Goal: Transaction & Acquisition: Purchase product/service

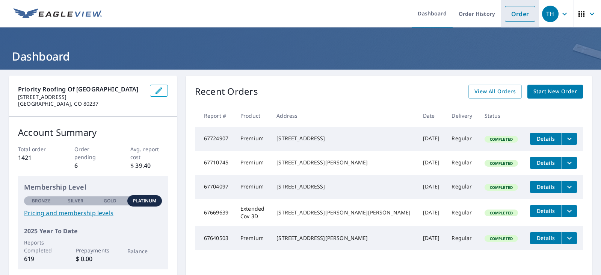
click at [512, 21] on link "Order" at bounding box center [520, 14] width 30 height 16
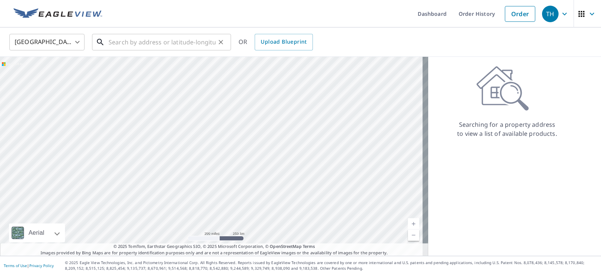
click at [128, 43] on input "text" at bounding box center [162, 42] width 107 height 21
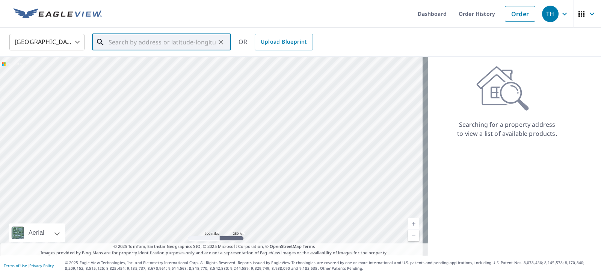
paste input "[STREET_ADDRESS]"
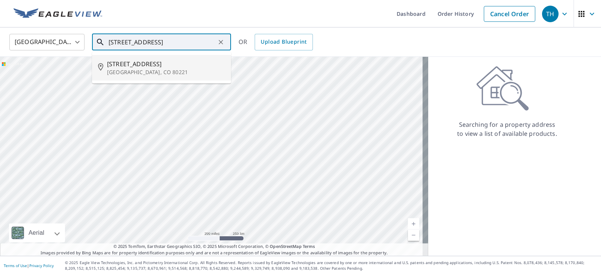
click at [193, 74] on p "[GEOGRAPHIC_DATA], CO 80221" at bounding box center [166, 72] width 118 height 8
type input "[STREET_ADDRESS]"
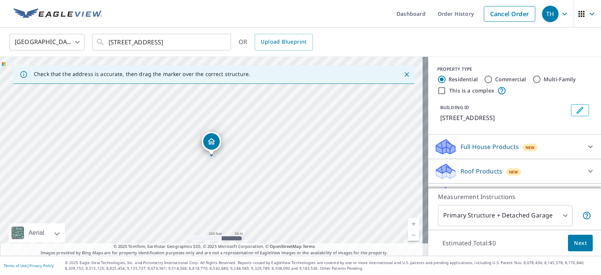
click at [565, 142] on div "Full House Products New" at bounding box center [507, 147] width 147 height 18
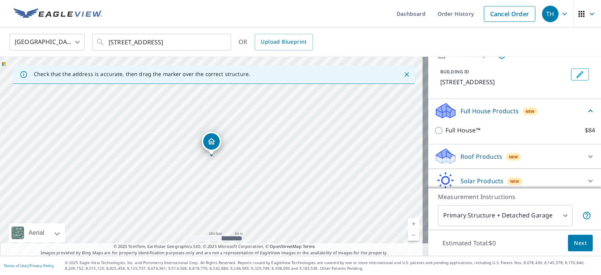
scroll to position [65, 0]
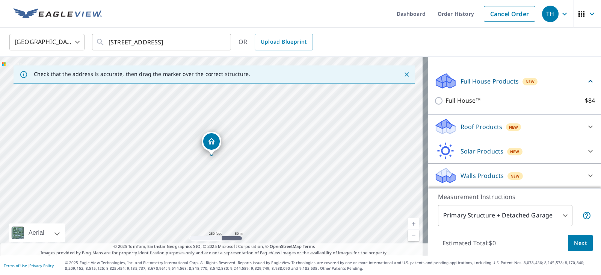
click at [586, 124] on icon at bounding box center [590, 126] width 9 height 9
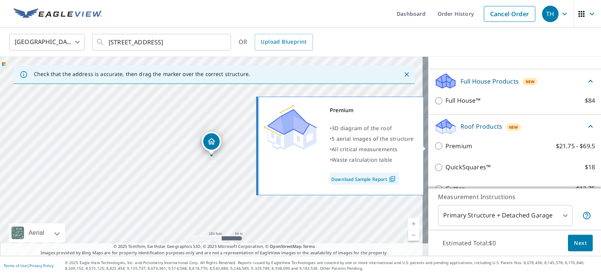
click at [436, 145] on input "Premium $21.75 - $69.5" at bounding box center [439, 145] width 11 height 9
checkbox input "true"
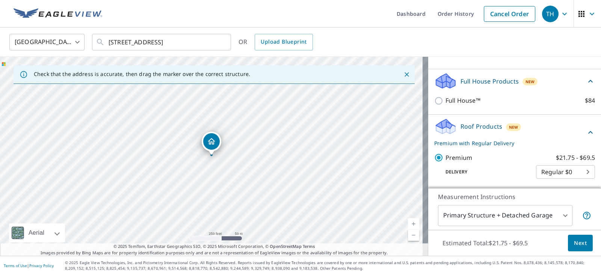
click at [574, 241] on span "Next" at bounding box center [580, 242] width 13 height 9
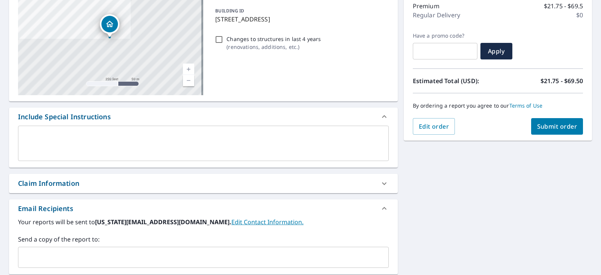
scroll to position [113, 0]
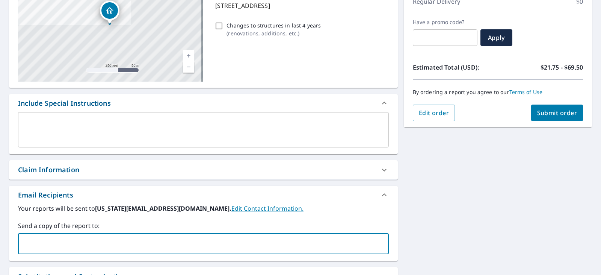
click at [172, 245] on input "text" at bounding box center [197, 243] width 353 height 14
paste input "[EMAIL_ADDRESS][DOMAIN_NAME]"
type input "[EMAIL_ADDRESS][DOMAIN_NAME]"
click at [474, 225] on div "[STREET_ADDRESS] A standard road map Aerial A detailed look from above Labels L…" at bounding box center [300, 149] width 601 height 384
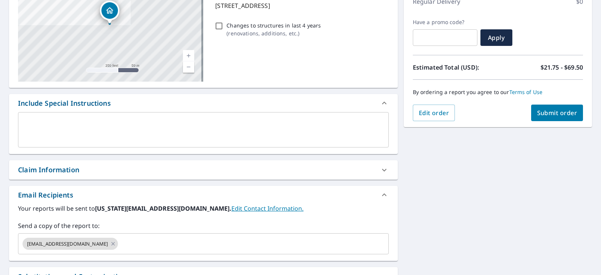
click at [545, 118] on button "Submit order" at bounding box center [557, 112] width 52 height 17
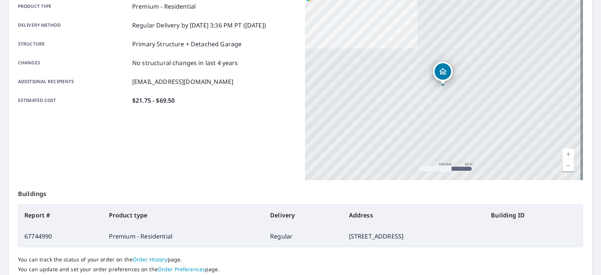
click at [369, 237] on td "[STREET_ADDRESS]" at bounding box center [414, 235] width 142 height 21
copy td "[STREET_ADDRESS]"
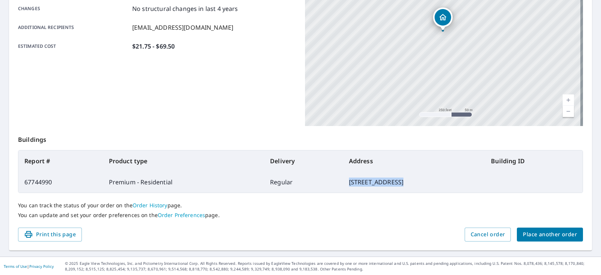
scroll to position [168, 0]
click at [539, 231] on span "Place another order" at bounding box center [550, 233] width 54 height 9
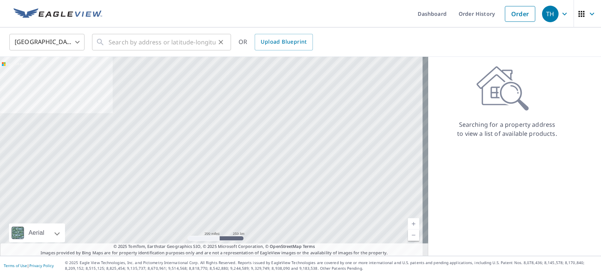
click at [107, 38] on div "​" at bounding box center [161, 42] width 139 height 17
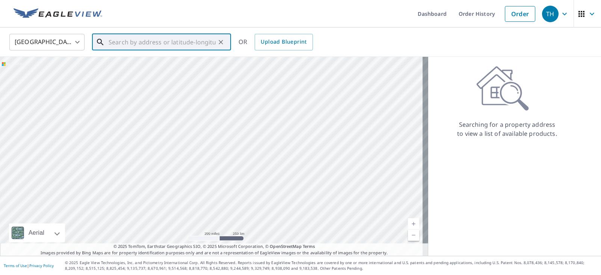
paste input "[STREET_ADDRESS]"
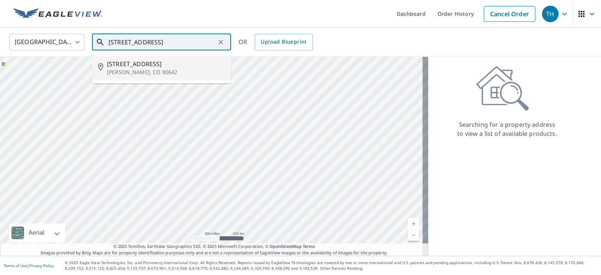
click at [200, 64] on span "[STREET_ADDRESS]" at bounding box center [166, 63] width 118 height 9
type input "[STREET_ADDRESS][PERSON_NAME]"
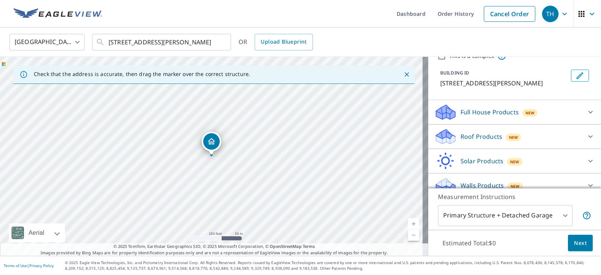
scroll to position [44, 0]
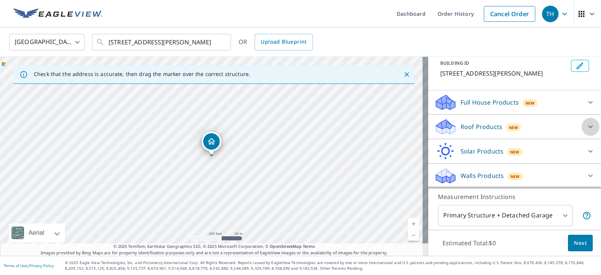
click at [586, 128] on icon at bounding box center [590, 126] width 9 height 9
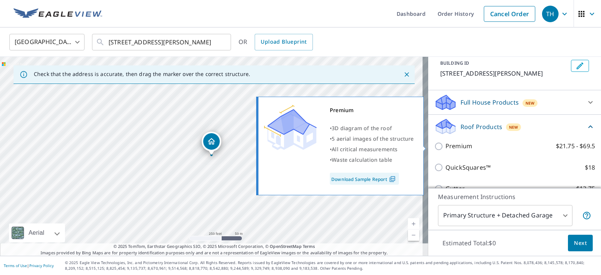
click at [434, 148] on input "Premium $21.75 - $69.5" at bounding box center [439, 146] width 11 height 9
checkbox input "true"
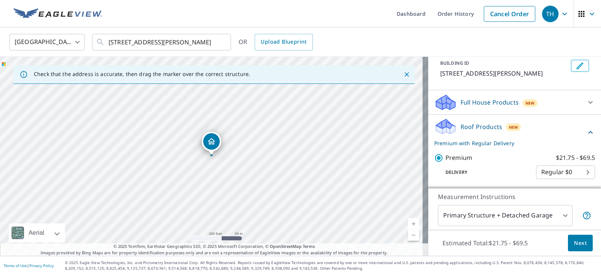
click at [580, 243] on span "Next" at bounding box center [580, 242] width 13 height 9
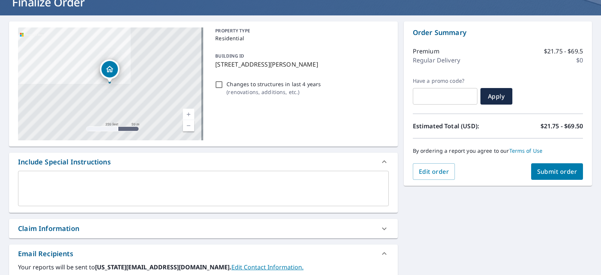
scroll to position [188, 0]
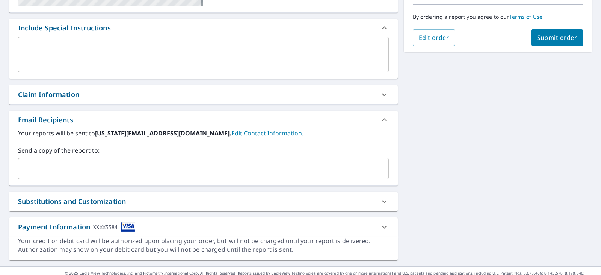
click at [108, 163] on input "text" at bounding box center [197, 168] width 353 height 14
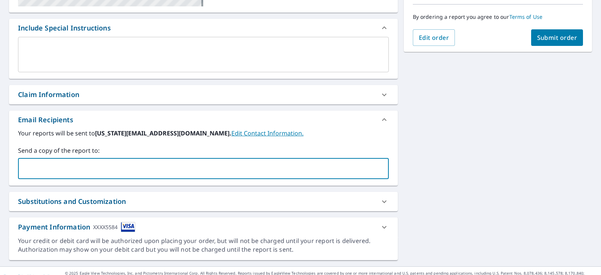
paste input "[PERSON_NAME][EMAIL_ADDRESS][DOMAIN_NAME]"
type input "[PERSON_NAME][EMAIL_ADDRESS][DOMAIN_NAME]"
click at [522, 178] on div "[STREET_ADDRESS][PERSON_NAME] Aerial Road A standard road map Aerial A detailed…" at bounding box center [300, 74] width 601 height 384
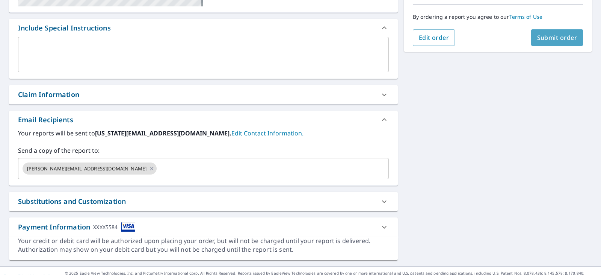
click at [561, 33] on button "Submit order" at bounding box center [557, 37] width 52 height 17
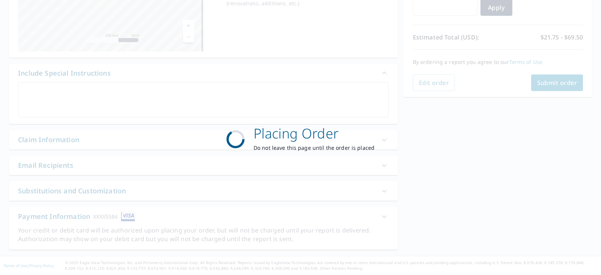
scroll to position [143, 0]
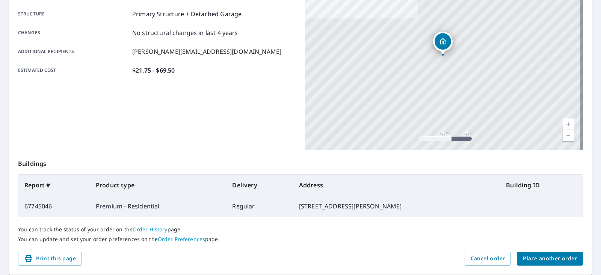
click at [372, 200] on td "[STREET_ADDRESS][PERSON_NAME]" at bounding box center [396, 205] width 207 height 21
click at [372, 207] on td "[STREET_ADDRESS][PERSON_NAME]" at bounding box center [396, 205] width 207 height 21
copy td "[STREET_ADDRESS][PERSON_NAME]"
